Goal: Information Seeking & Learning: Find specific fact

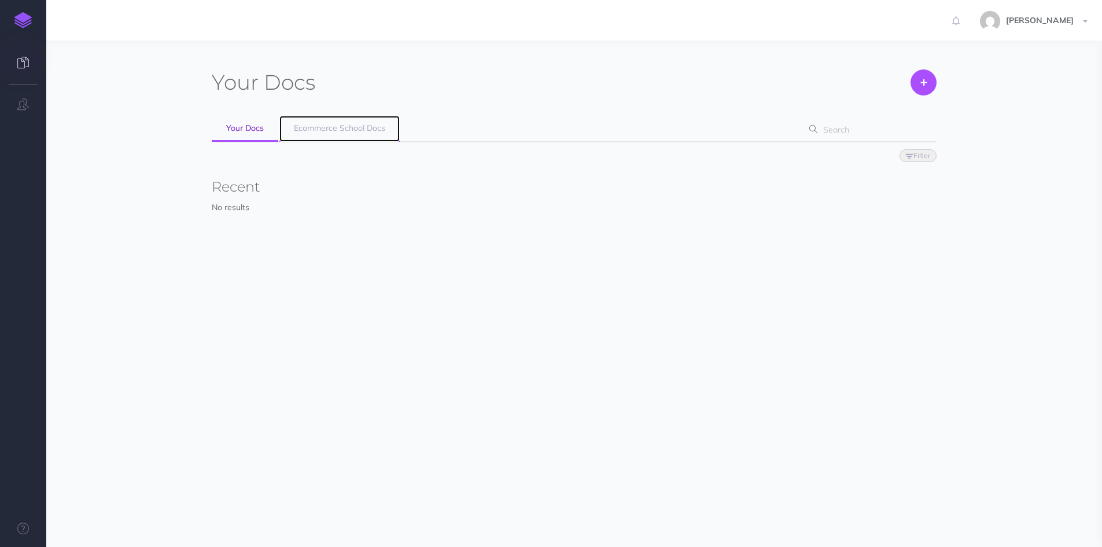
click at [318, 131] on span "Ecommerce School Docs" at bounding box center [339, 128] width 91 height 10
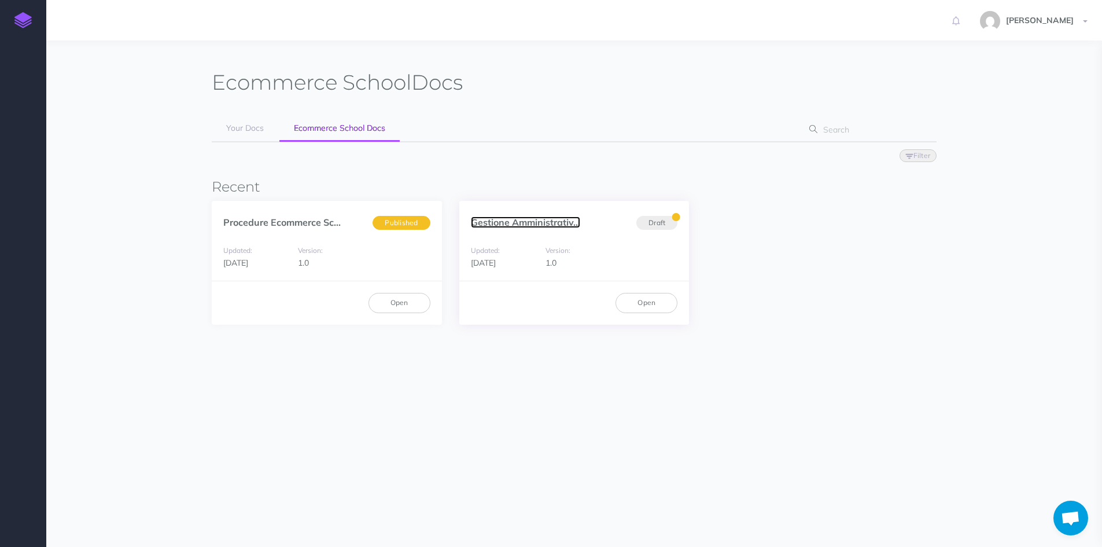
click at [506, 225] on link "Gestione Amministrativ..." at bounding box center [525, 222] width 109 height 12
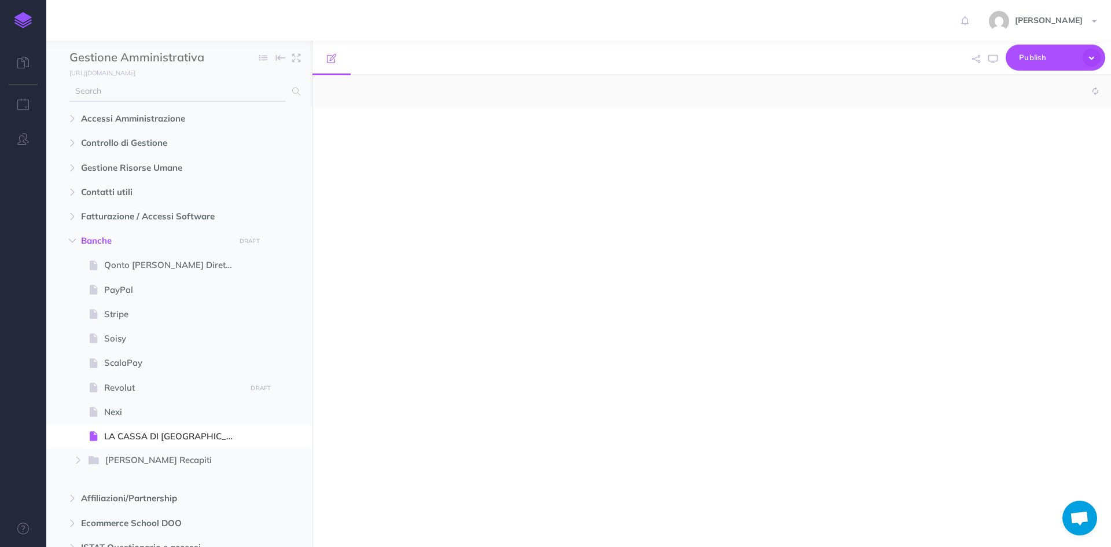
click at [172, 98] on input "text" at bounding box center [177, 91] width 216 height 21
select select "null"
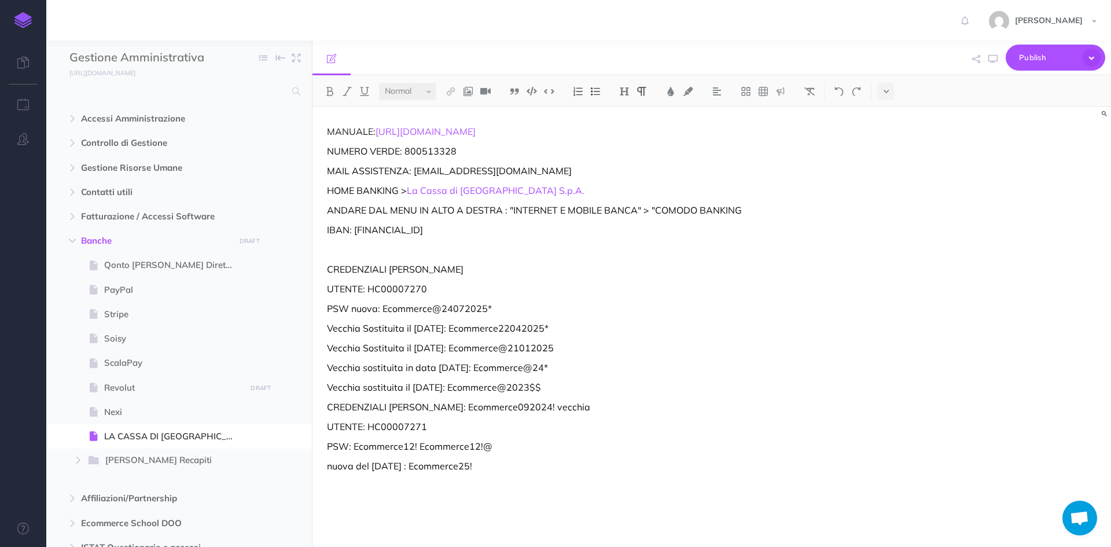
click at [35, 18] on link at bounding box center [23, 20] width 46 height 41
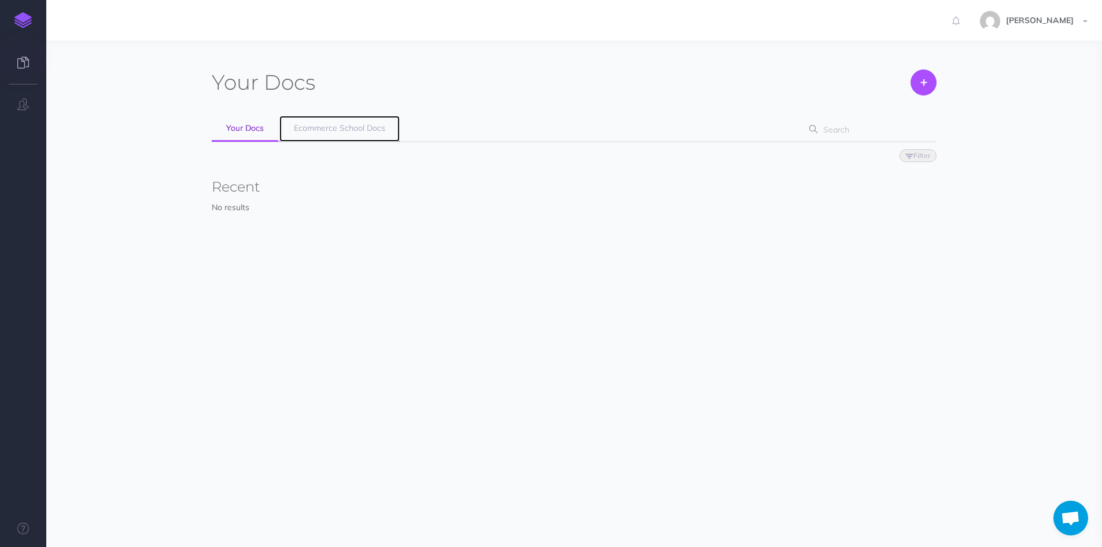
click at [344, 131] on span "Ecommerce School Docs" at bounding box center [339, 128] width 91 height 10
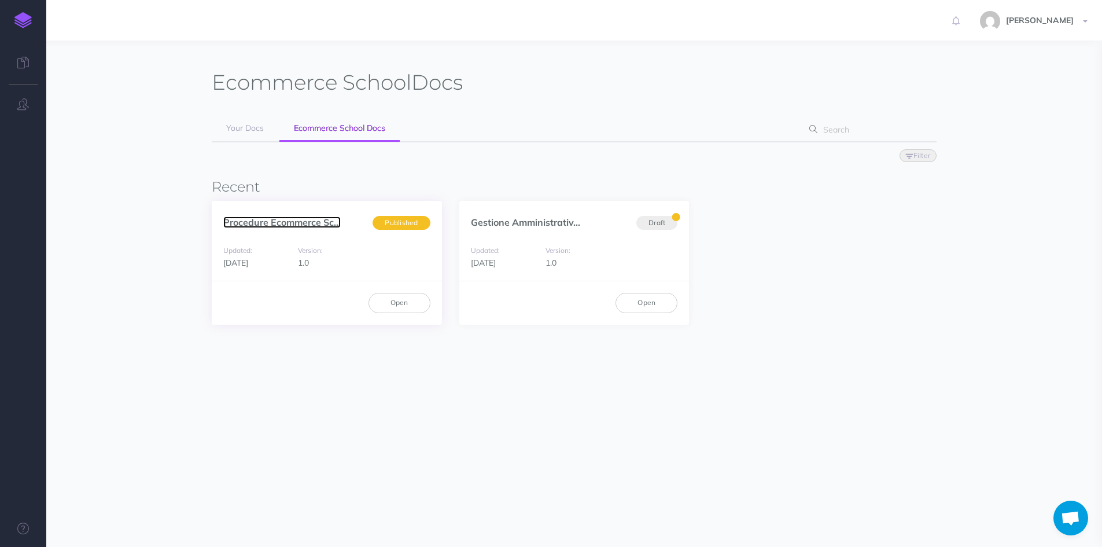
click at [285, 224] on link "Procedure Ecommerce Sc..." at bounding box center [281, 222] width 117 height 12
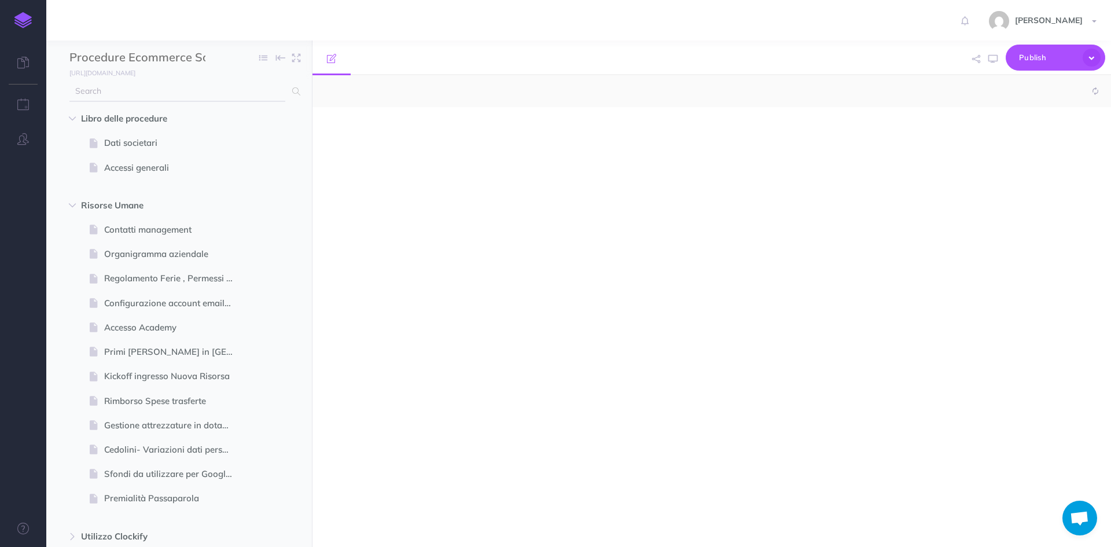
select select "null"
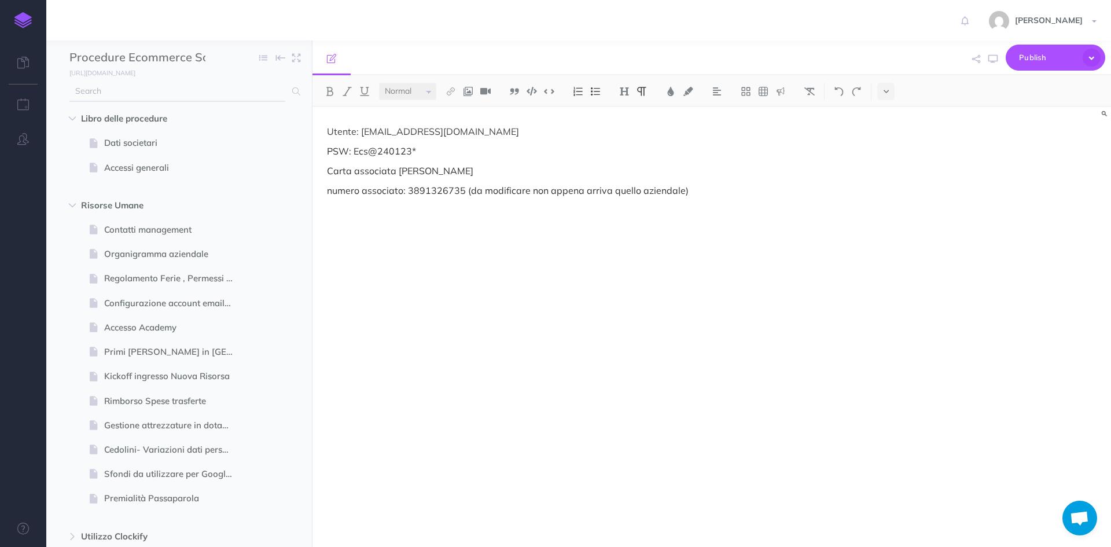
click at [186, 99] on input "text" at bounding box center [177, 91] width 216 height 21
click at [181, 94] on input "text" at bounding box center [177, 91] width 216 height 21
type input "iban"
drag, startPoint x: 175, startPoint y: 90, endPoint x: 71, endPoint y: 90, distance: 104.2
click at [71, 90] on input "iban" at bounding box center [177, 91] width 216 height 21
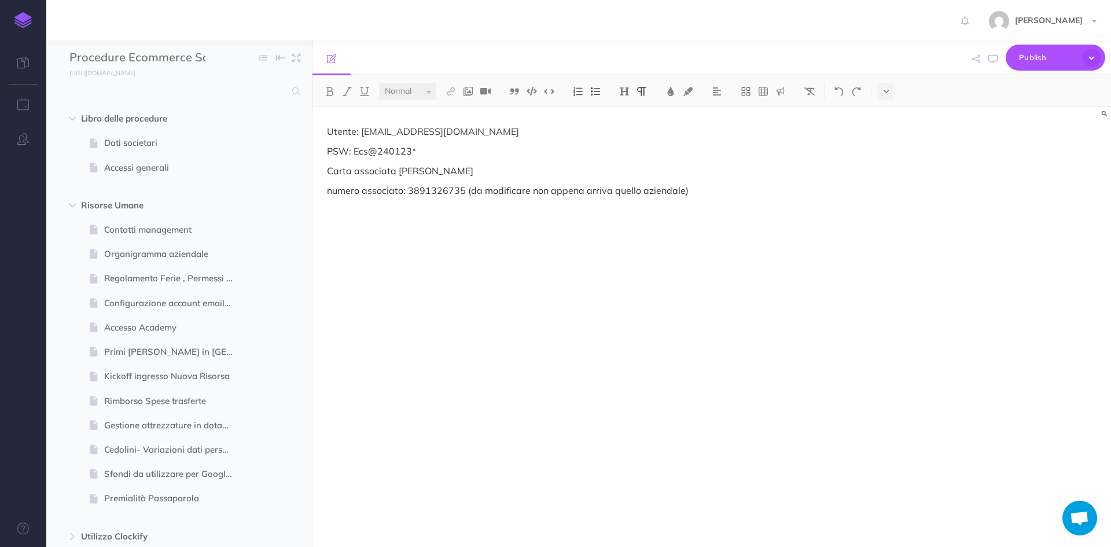
click at [27, 16] on img at bounding box center [22, 20] width 17 height 16
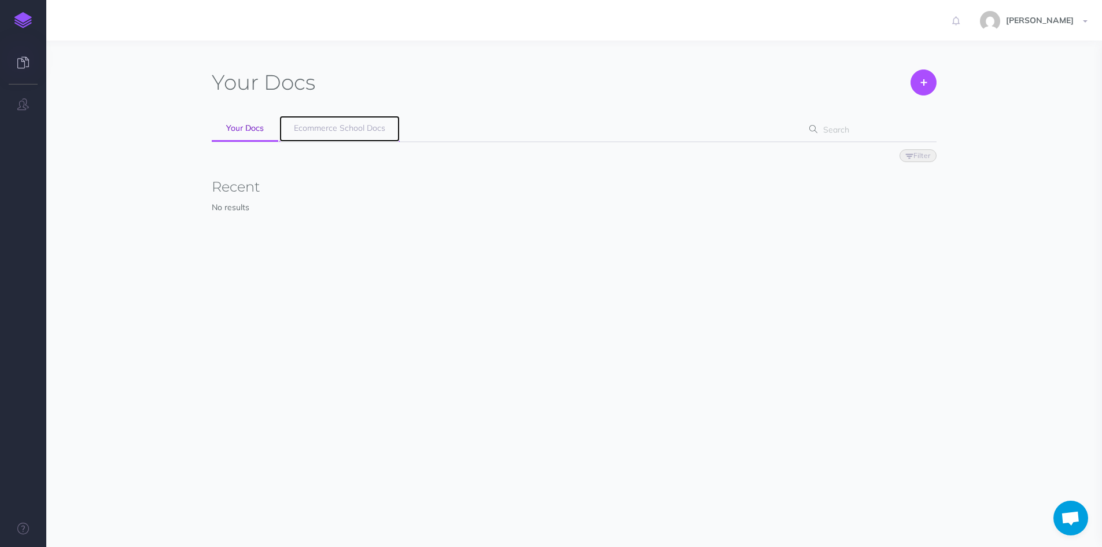
click at [319, 127] on span "Ecommerce School Docs" at bounding box center [339, 128] width 91 height 10
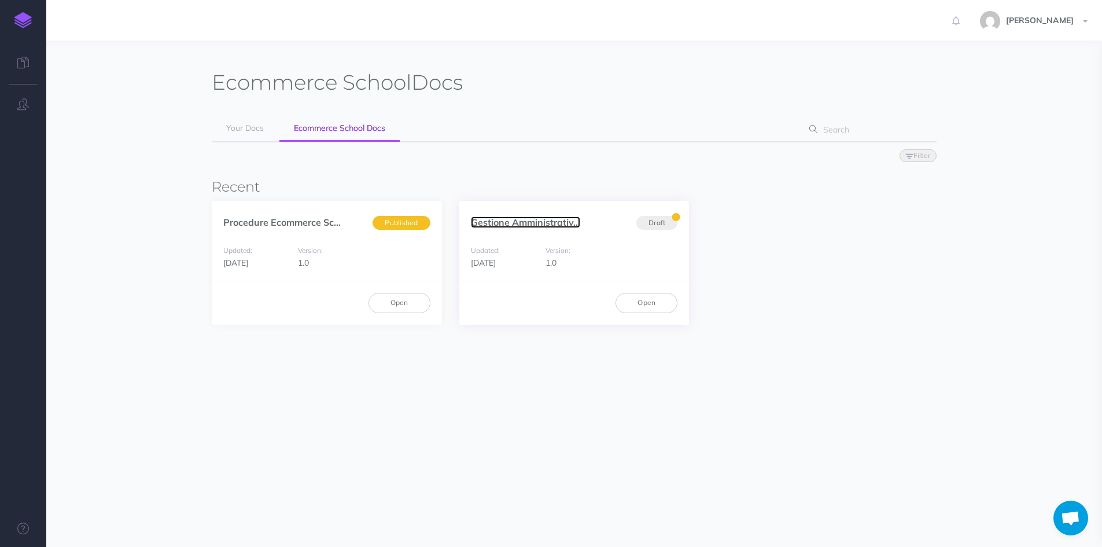
click at [505, 219] on link "Gestione Amministrativ..." at bounding box center [525, 222] width 109 height 12
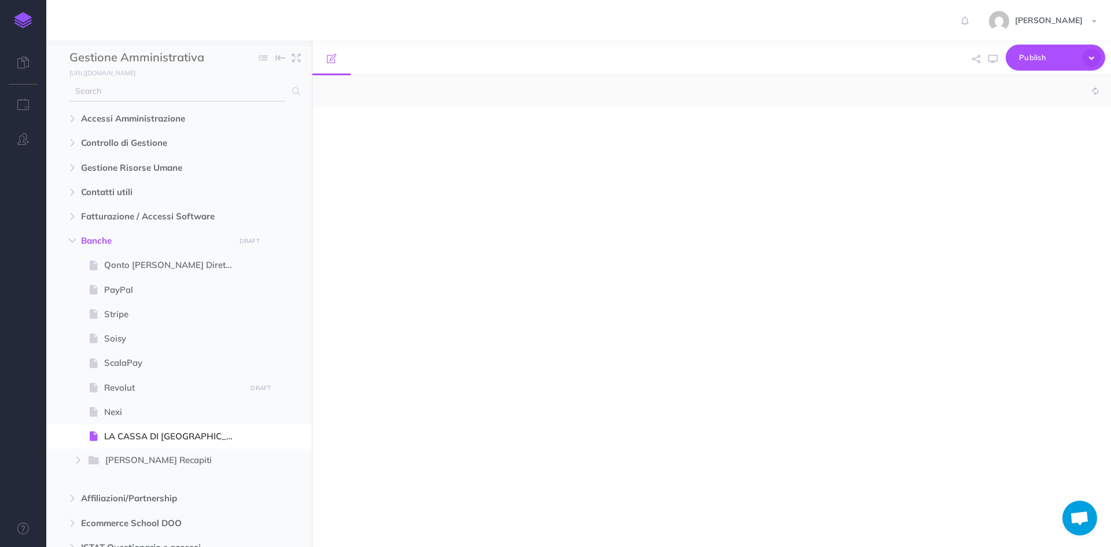
click at [94, 90] on input "text" at bounding box center [177, 91] width 216 height 21
select select "null"
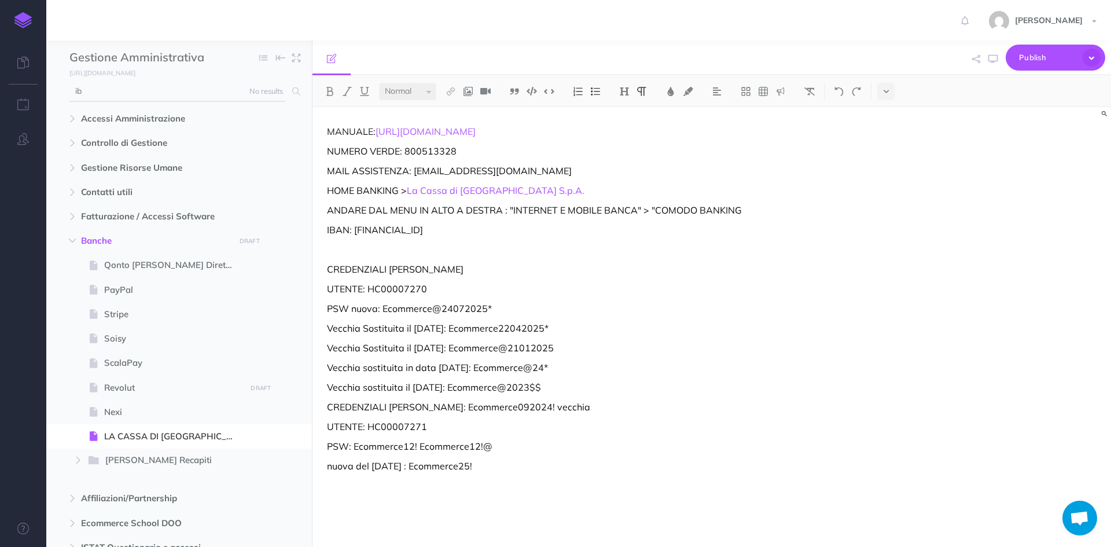
type input "i"
type input "bper"
click at [130, 89] on input "bper" at bounding box center [177, 91] width 216 height 21
click at [167, 440] on span "LA CASSA DI RAVENNA" at bounding box center [173, 436] width 138 height 14
click at [11, 24] on link at bounding box center [23, 20] width 46 height 41
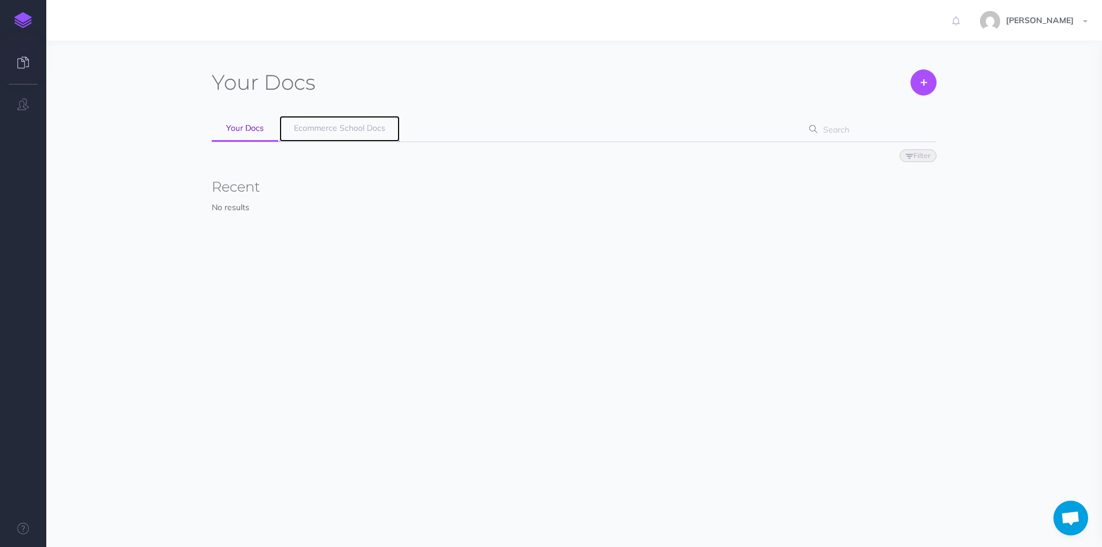
click at [343, 123] on span "Ecommerce School Docs" at bounding box center [339, 128] width 91 height 10
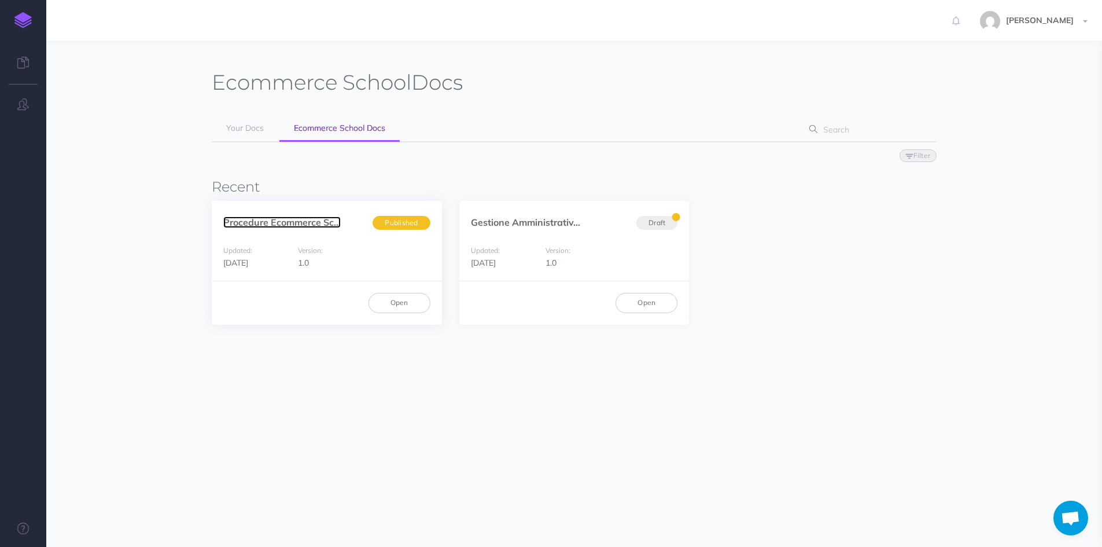
click at [308, 225] on link "Procedure Ecommerce Sc..." at bounding box center [281, 222] width 117 height 12
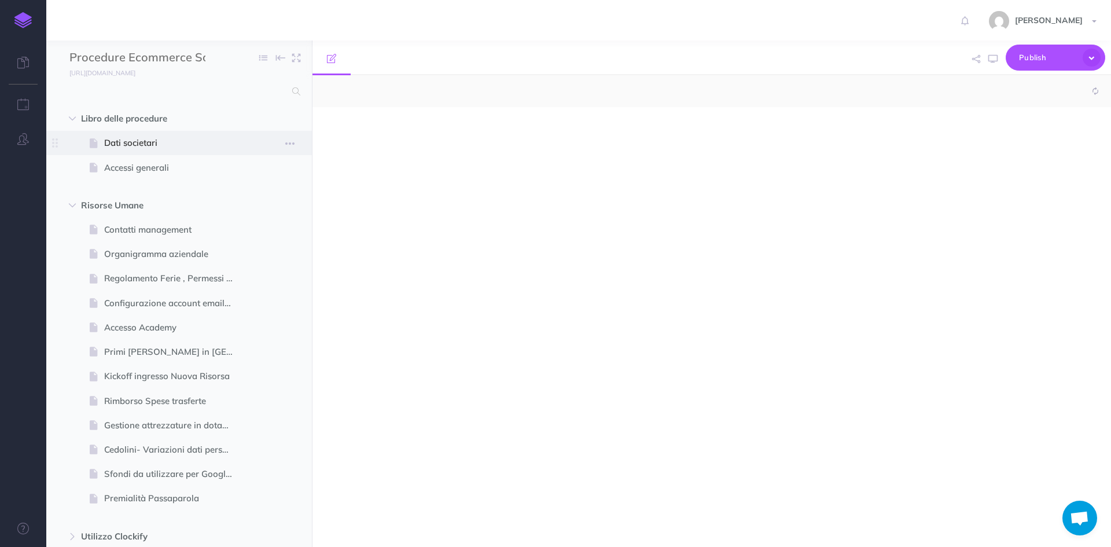
click at [153, 144] on span "Dati societari" at bounding box center [173, 143] width 138 height 14
select select "null"
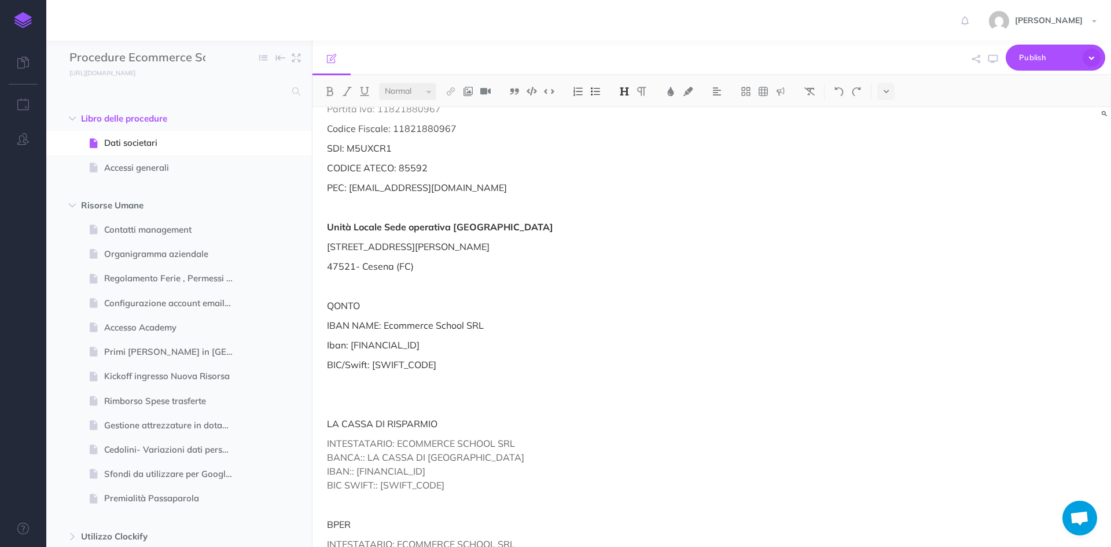
scroll to position [245, 0]
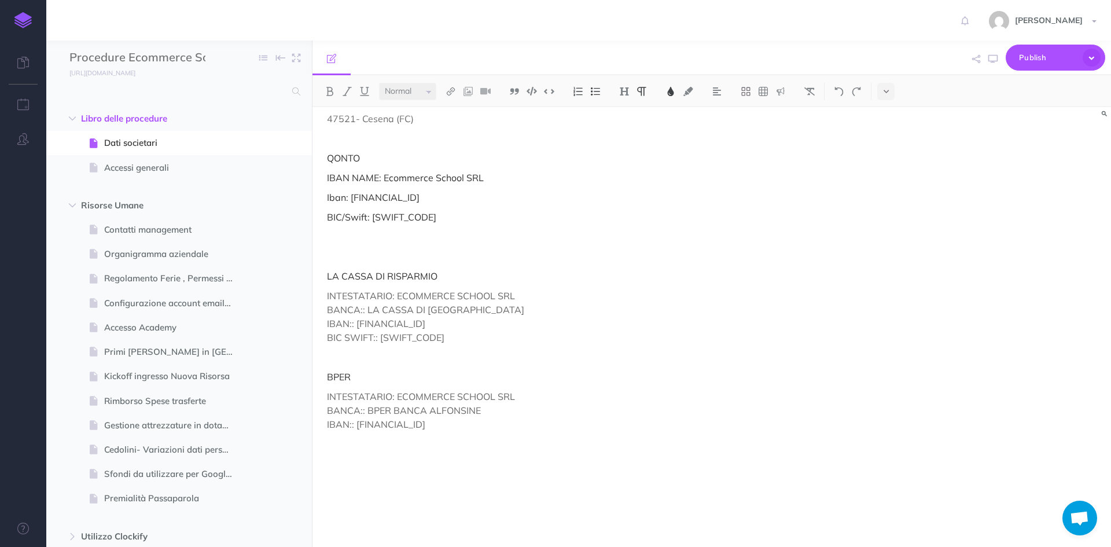
drag, startPoint x: 325, startPoint y: 376, endPoint x: 559, endPoint y: 428, distance: 239.4
click at [559, 428] on div "Dati Societari Ragione sociale: Ecommerce School Srl Sede legale: Via Copernico…" at bounding box center [591, 204] width 559 height 685
copy div "BPER INTESTATARIO: ECOMMERCE SCHOOL SRL BANCA:: BPER BANCA ALFONSINE IBAN:: IT4…"
